Goal: Transaction & Acquisition: Purchase product/service

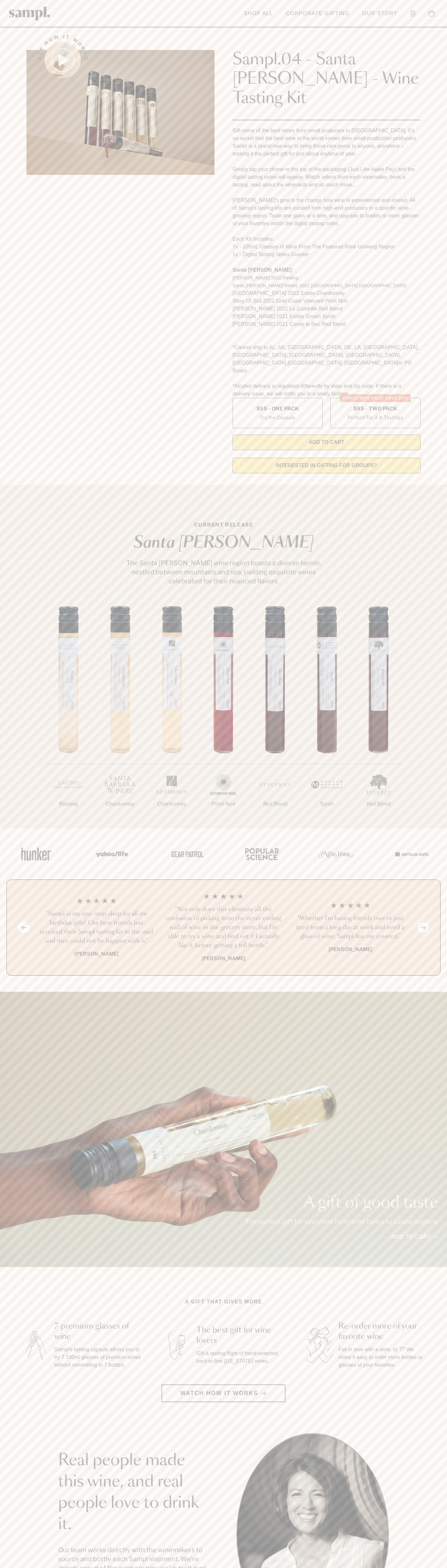
click at [420, 2] on header "Toggle navigation menu Shop All Corporate Gifting Our Story Account Story Shop …" at bounding box center [224, 13] width 447 height 27
click at [442, 104] on section "See how it works Sampl.04 - Santa [PERSON_NAME] - Wine Tasting Kit Gift some of…" at bounding box center [224, 252] width 447 height 453
click at [369, 1567] on html "Skip to main content Toggle navigation menu Shop All Corporate Gifting Our Stor…" at bounding box center [224, 1304] width 447 height 2608
click at [26, 438] on main "See how it works Sampl.04 - Santa [PERSON_NAME] - Wine Tasting Kit Gift some of…" at bounding box center [224, 1229] width 447 height 2458
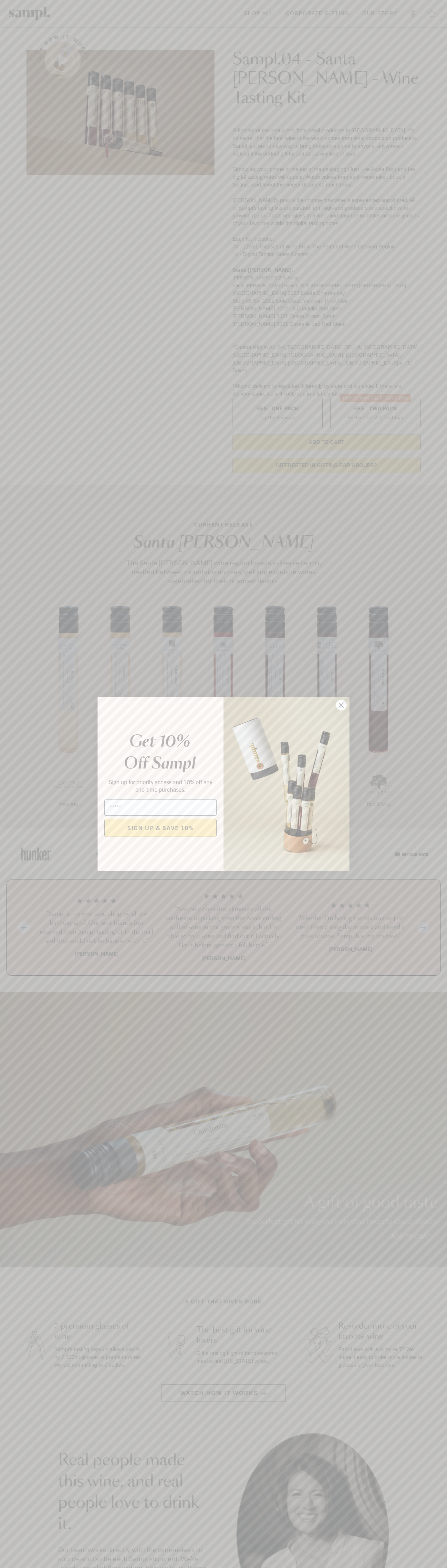
click at [341, 705] on icon "Close dialog" at bounding box center [341, 705] width 4 height 4
